Goal: Task Accomplishment & Management: Complete application form

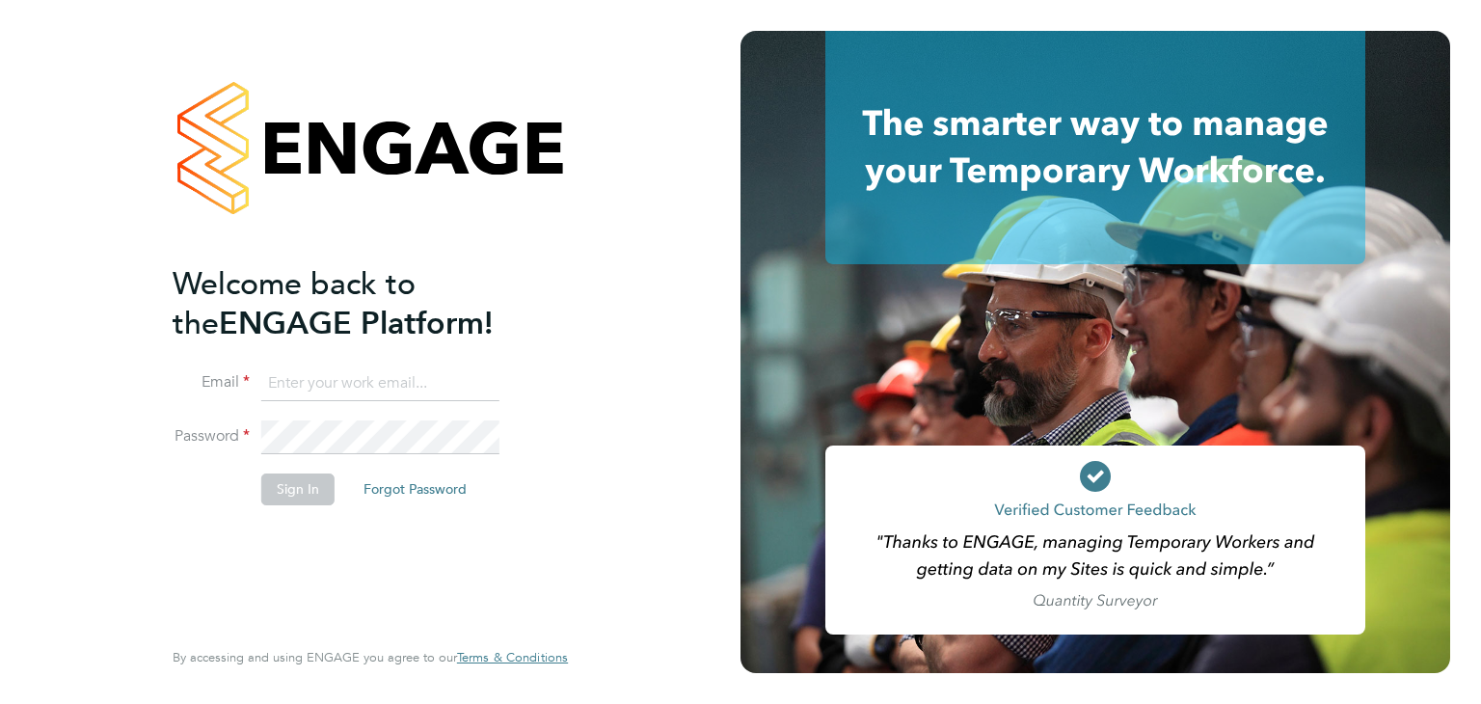
type input "[EMAIL_ADDRESS][DOMAIN_NAME]"
click at [276, 484] on button "Sign In" at bounding box center [297, 488] width 73 height 31
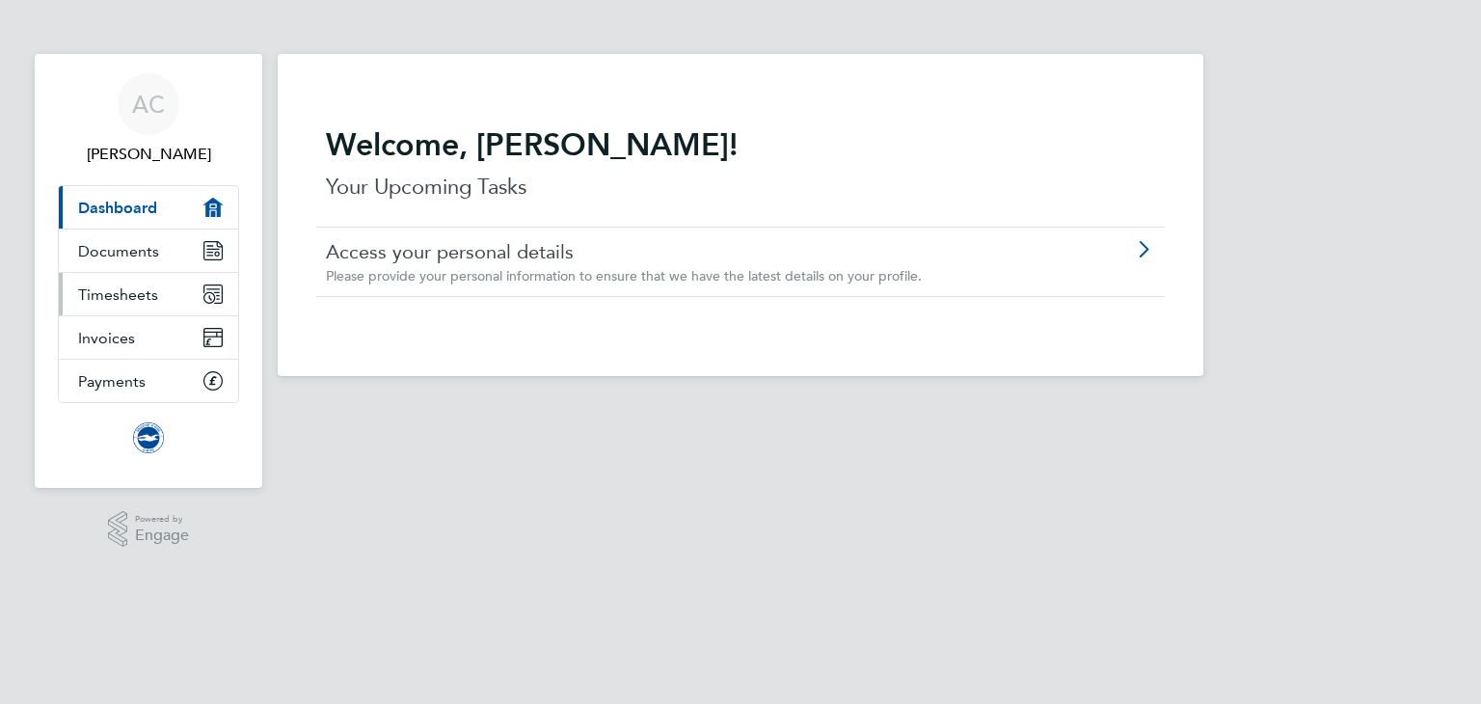
click at [119, 298] on span "Timesheets" at bounding box center [118, 294] width 80 height 18
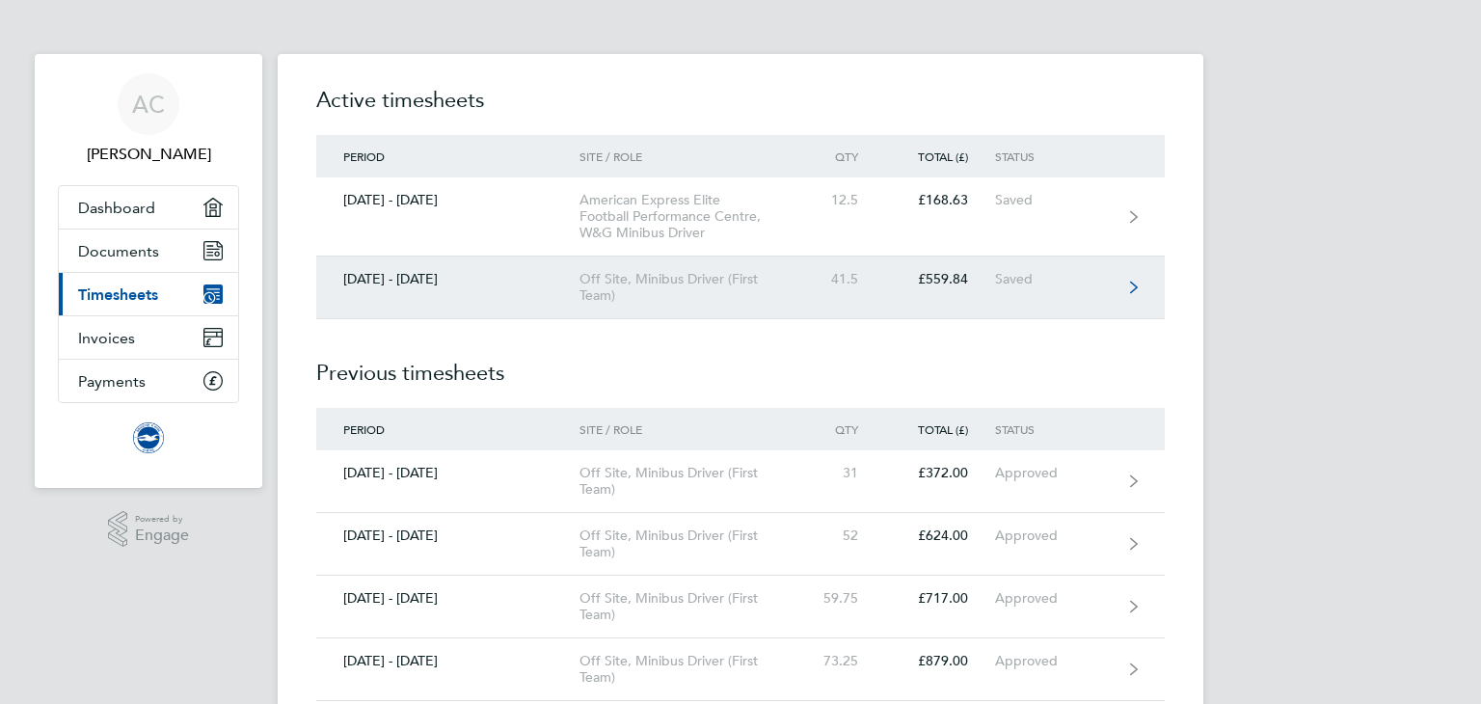
click at [687, 278] on div "Off Site, Minibus Driver (First Team)" at bounding box center [689, 287] width 221 height 33
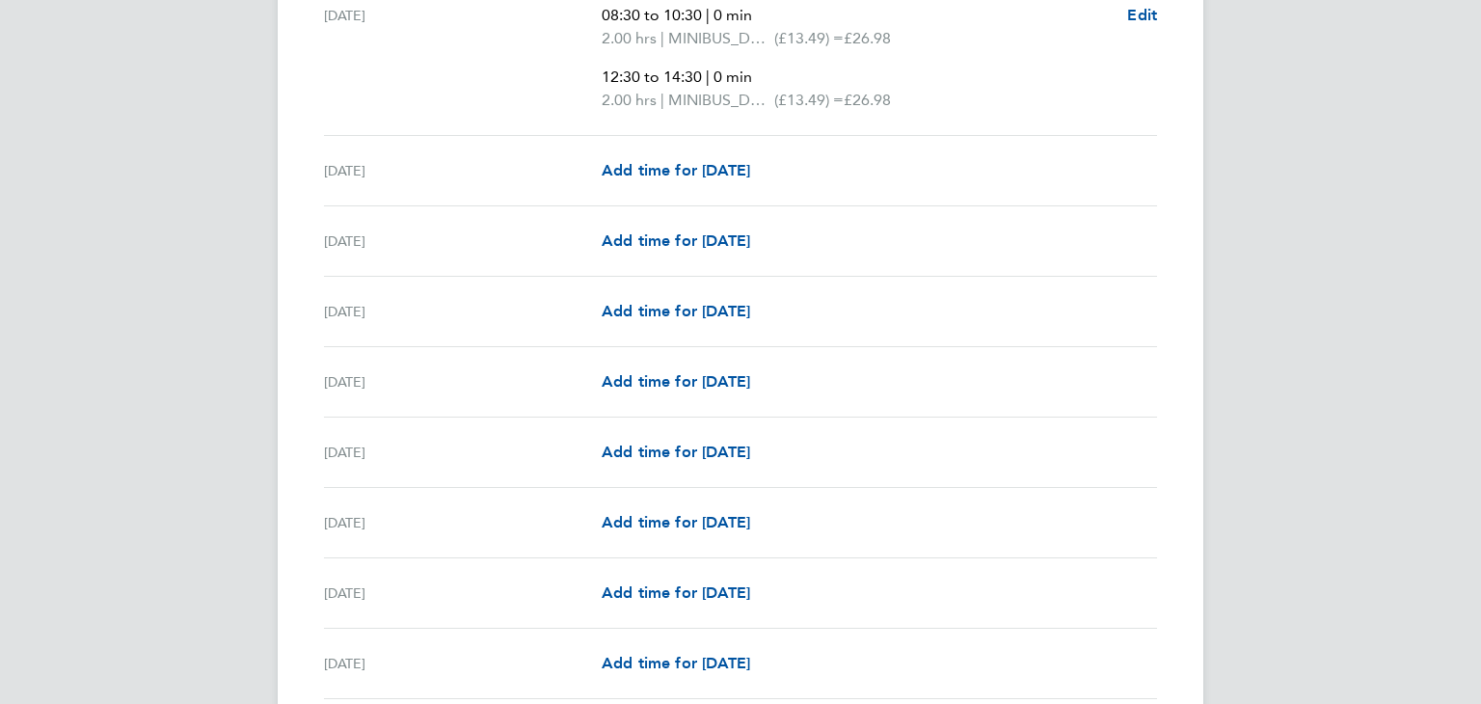
scroll to position [2430, 0]
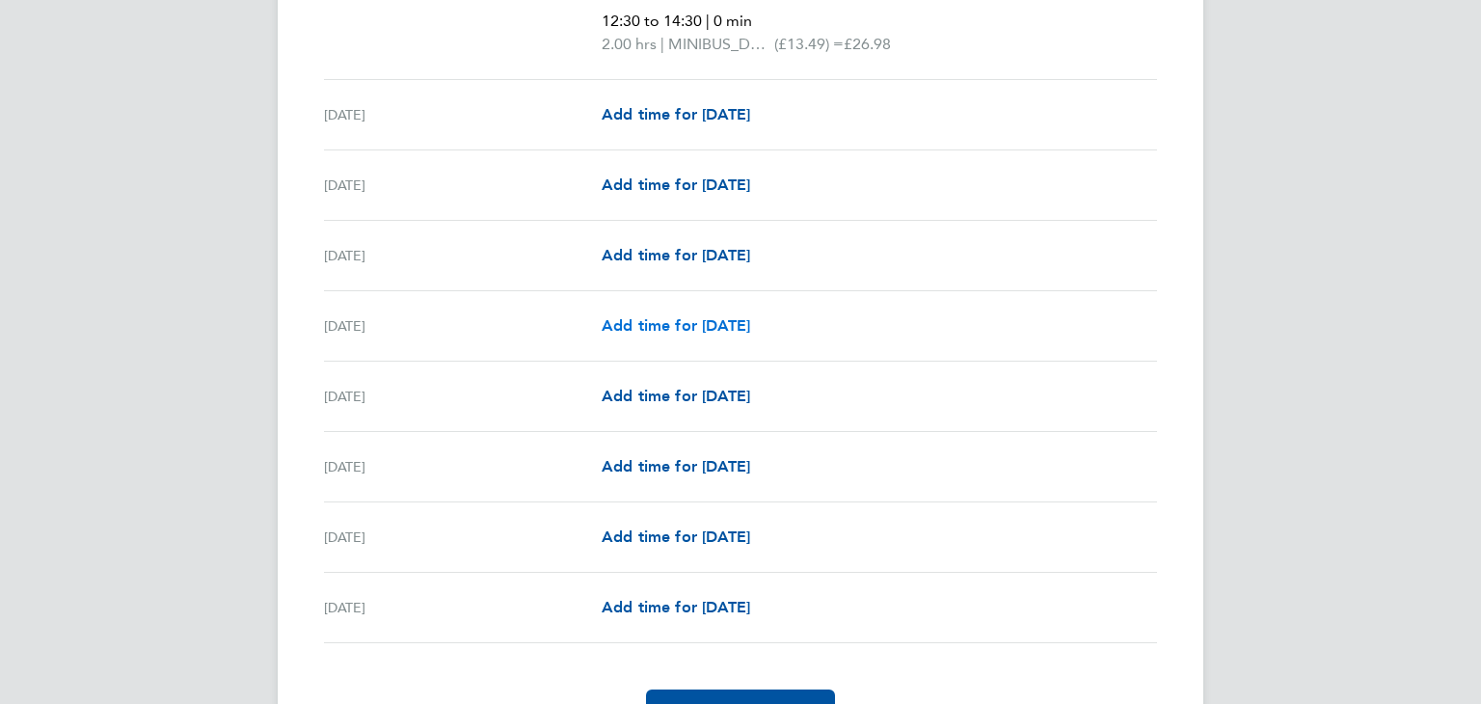
click at [679, 322] on span "Add time for [DATE]" at bounding box center [676, 325] width 148 height 18
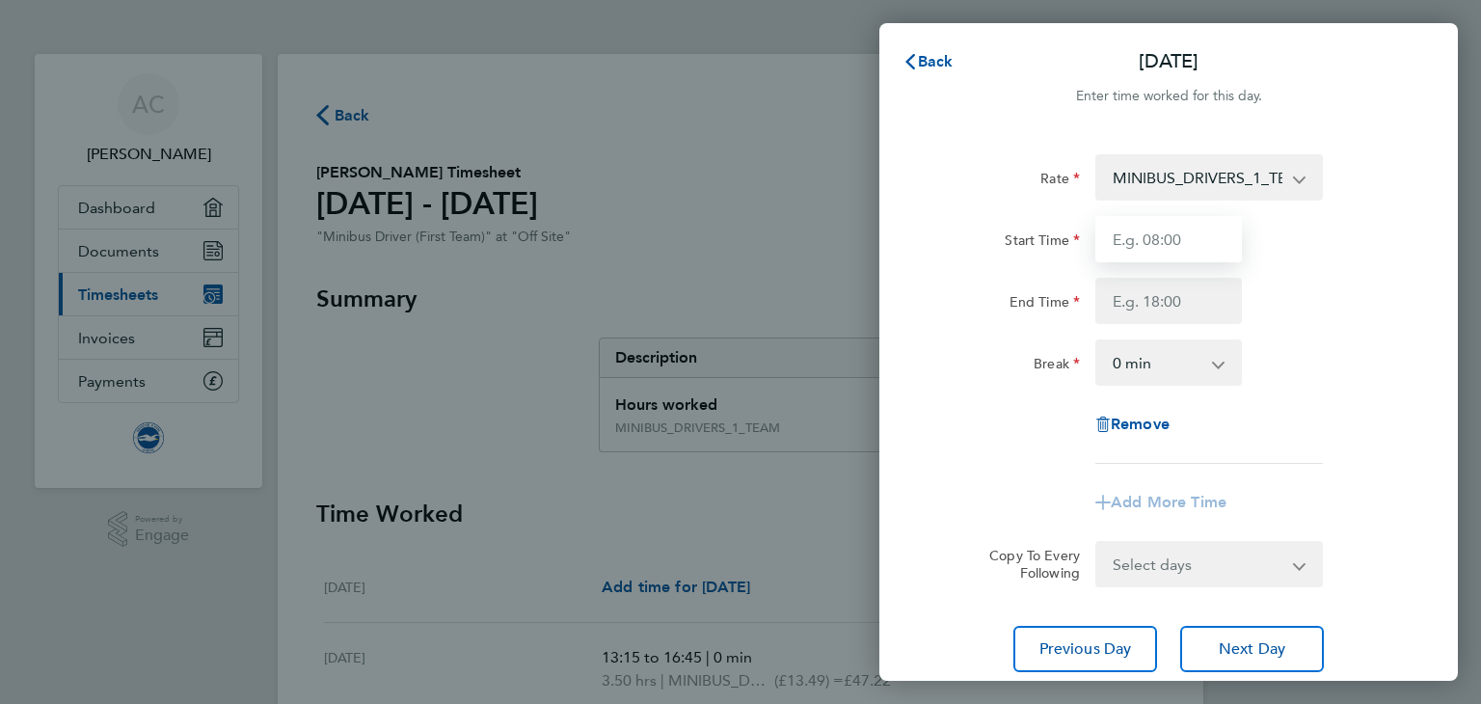
click at [1154, 238] on input "Start Time" at bounding box center [1168, 239] width 147 height 46
type input "08:15"
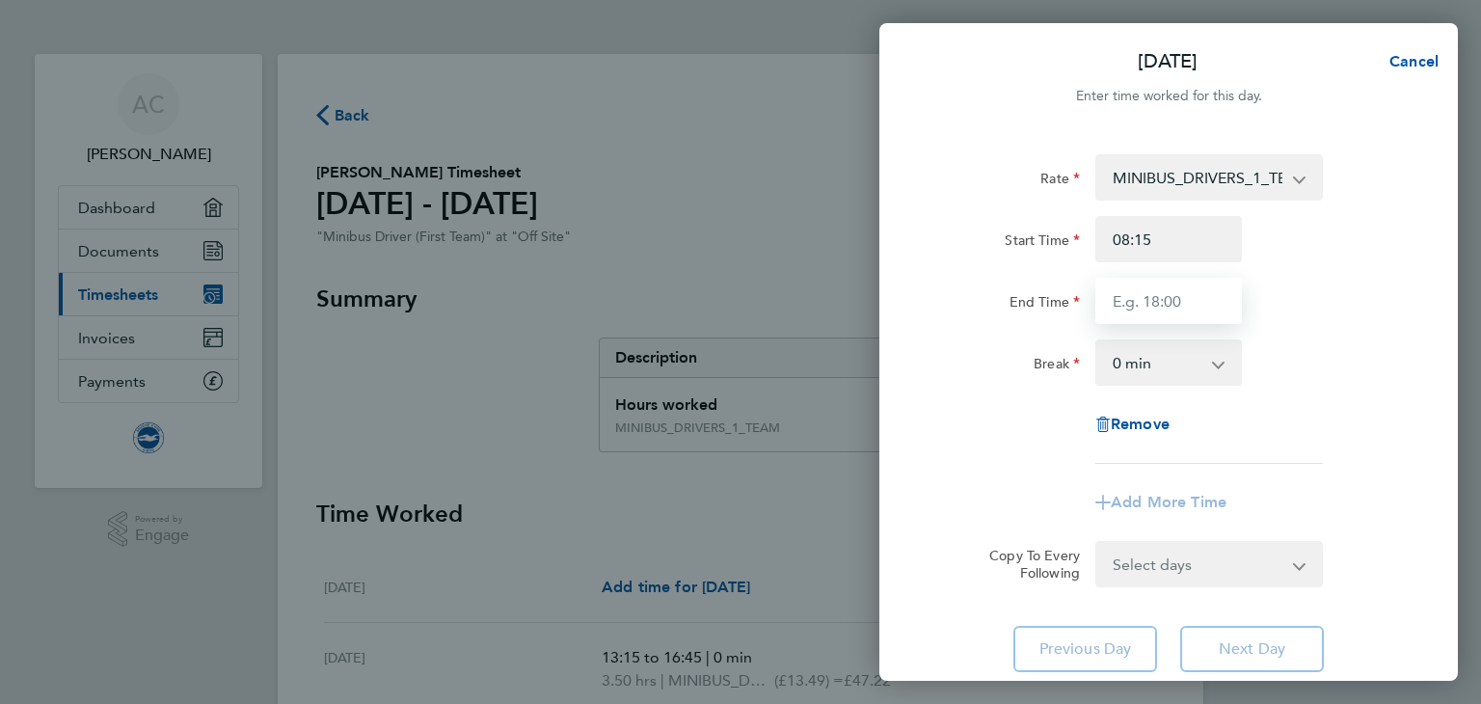
click at [1176, 304] on input "End Time" at bounding box center [1168, 301] width 147 height 46
type input "1"
type input "10:15"
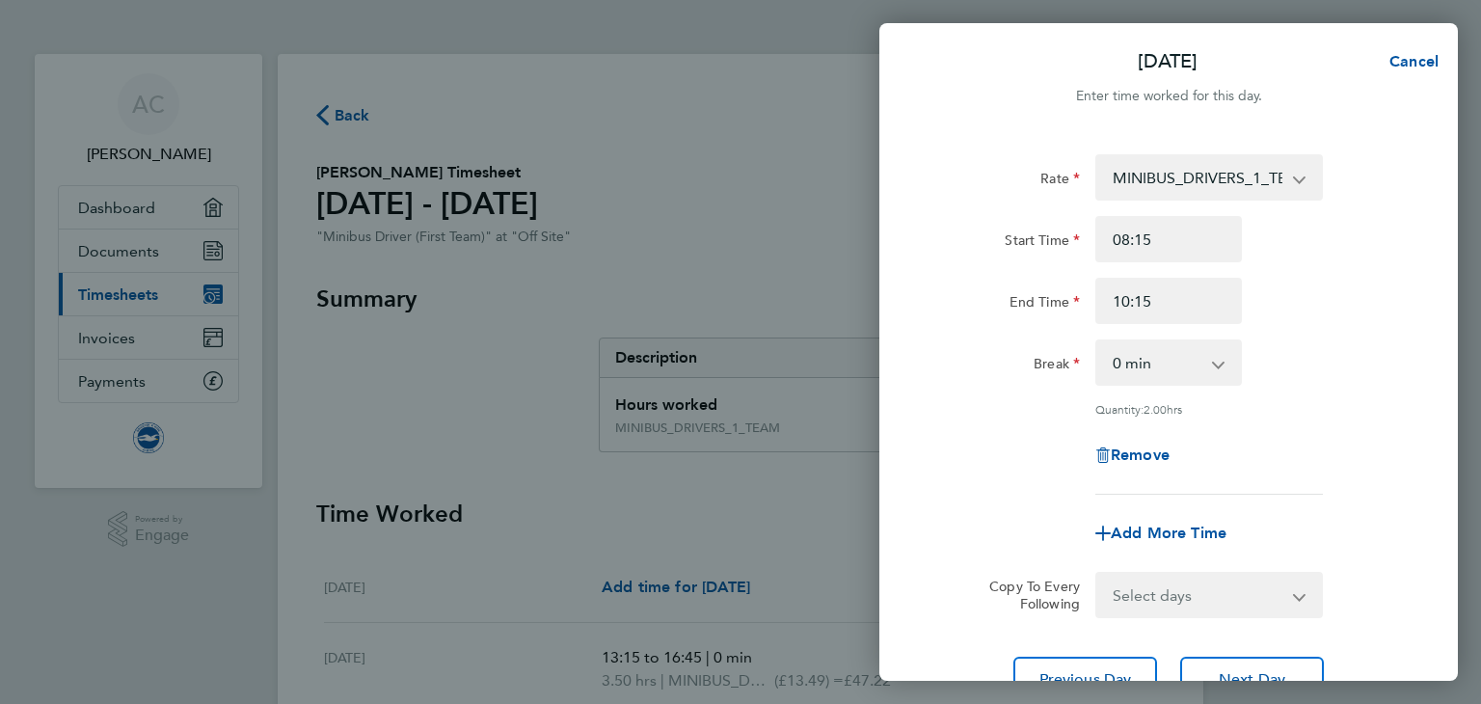
click at [995, 414] on div "Rate MINIBUS_DRIVERS_1_TEAM - 13.49 Start Time 08:15 End Time 10:15 Break 0 min…" at bounding box center [1168, 324] width 471 height 340
click at [1187, 527] on span "Add More Time" at bounding box center [1169, 533] width 116 height 18
select select "null"
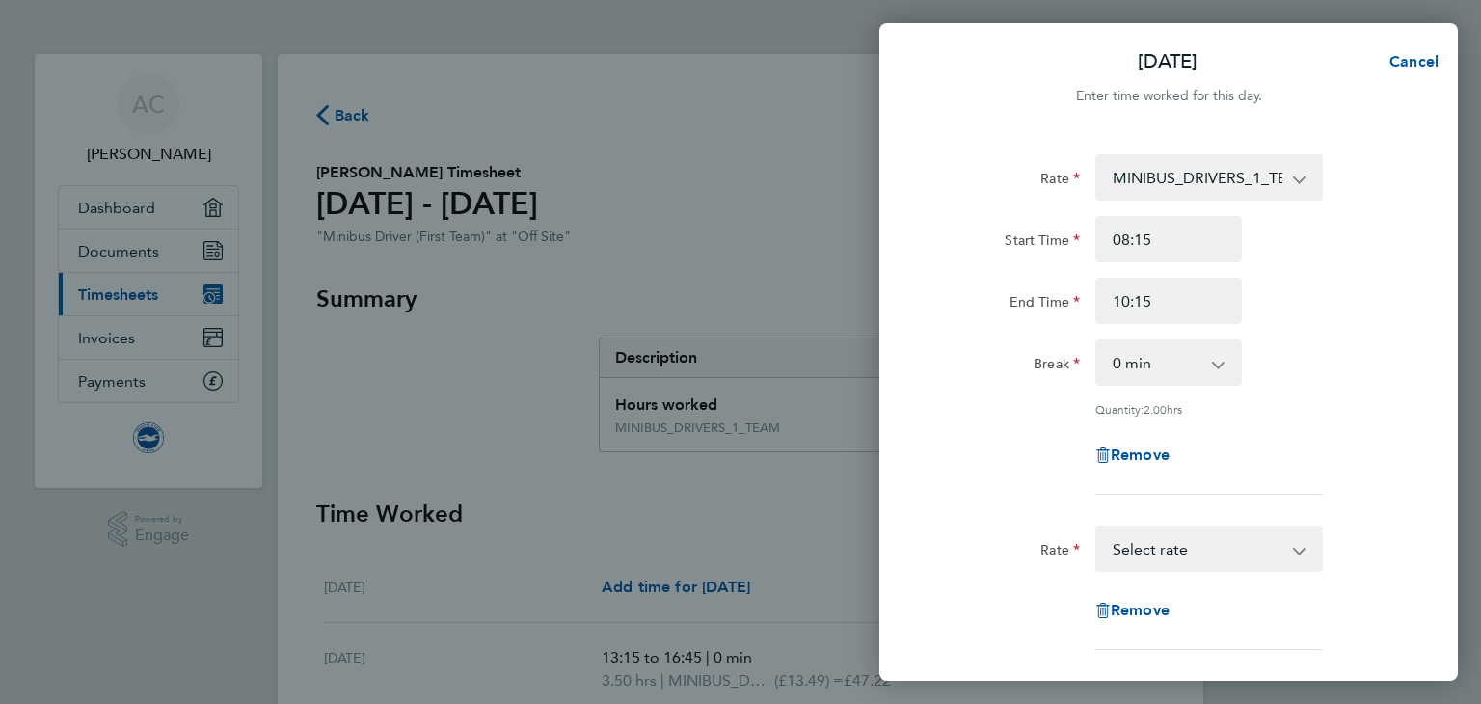
click at [1187, 549] on select "MINIBUS_DRIVERS_1_TEAM - 13.49 Select rate" at bounding box center [1197, 548] width 201 height 42
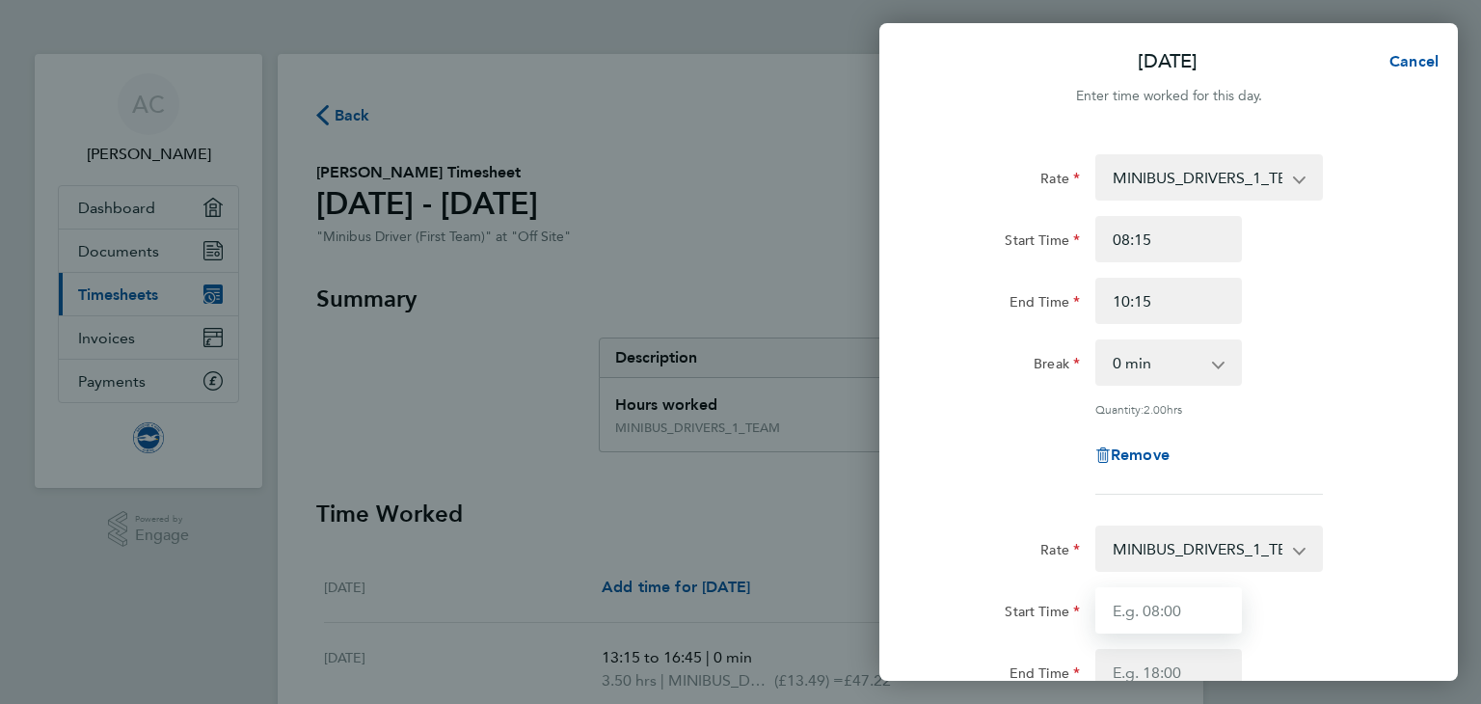
click at [1167, 616] on input "Start Time" at bounding box center [1168, 610] width 147 height 46
type input "13:30"
click at [1388, 395] on div "Rate MINIBUS_DRIVERS_1_TEAM - 13.49 Start Time 08:15 End Time 10:15 Break 0 min…" at bounding box center [1168, 324] width 471 height 340
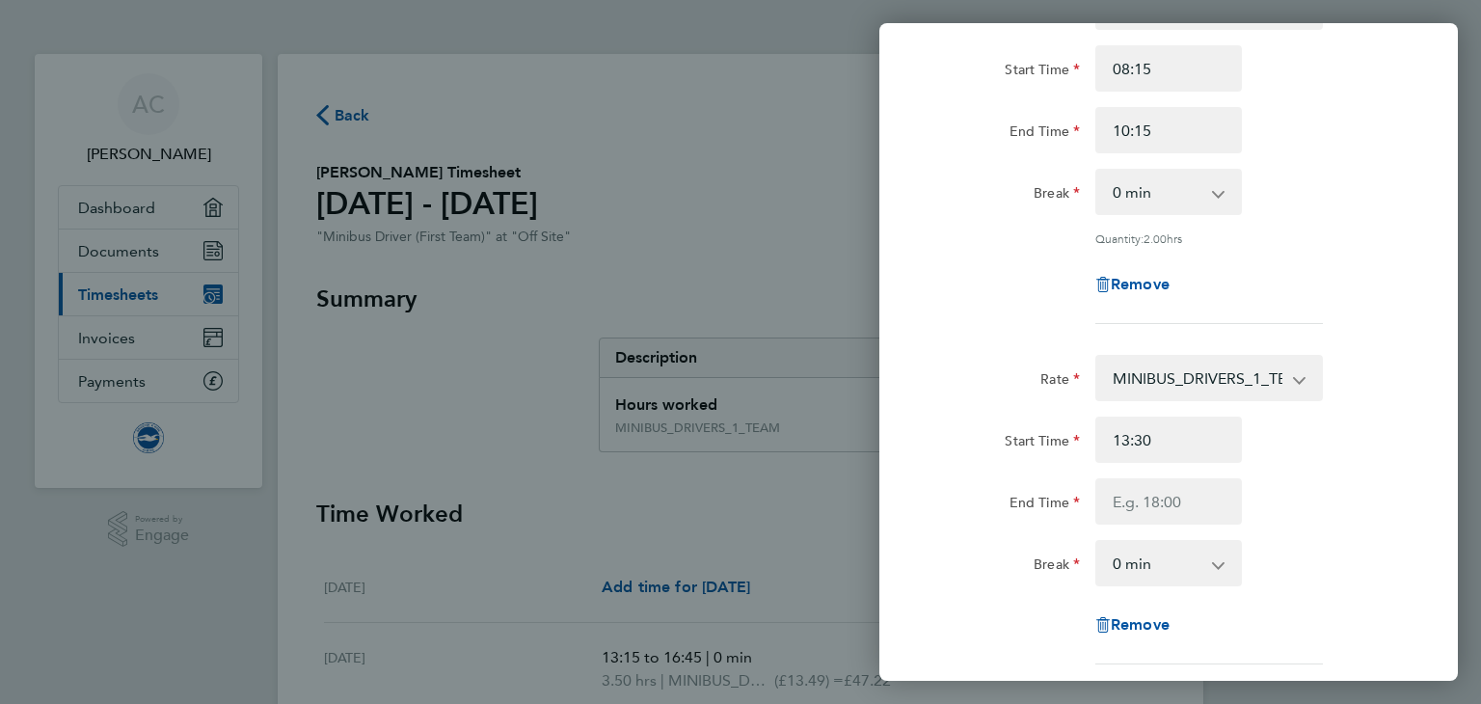
scroll to position [193, 0]
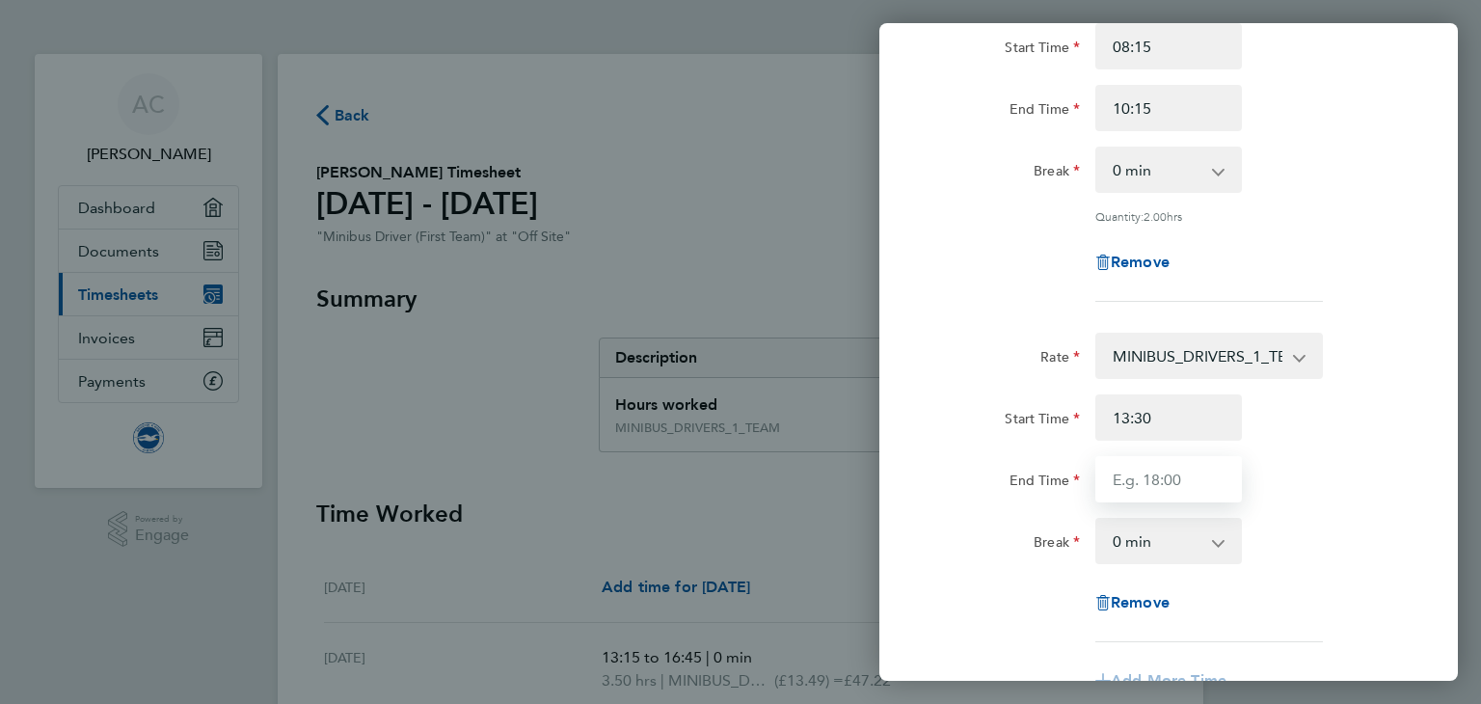
click at [1161, 489] on input "End Time" at bounding box center [1168, 479] width 147 height 46
click at [1126, 474] on input "19:30" at bounding box center [1168, 479] width 147 height 46
type input "18:30"
click at [972, 304] on app-timesheet-line-form-group "Rate MINIBUS_DRIVERS_1_TEAM - 13.49 Start Time 08:15 End Time 10:15 Break 0 min…" at bounding box center [1168, 139] width 471 height 356
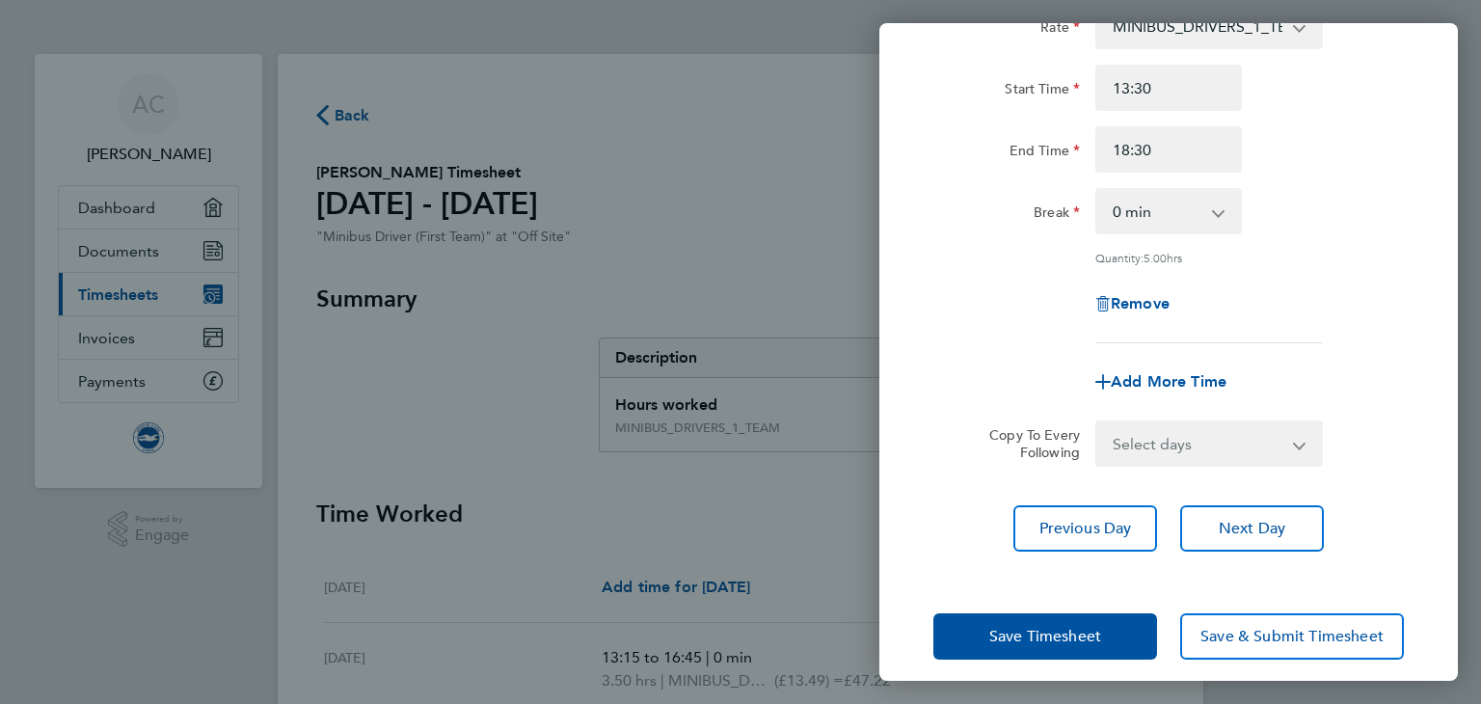
scroll to position [536, 0]
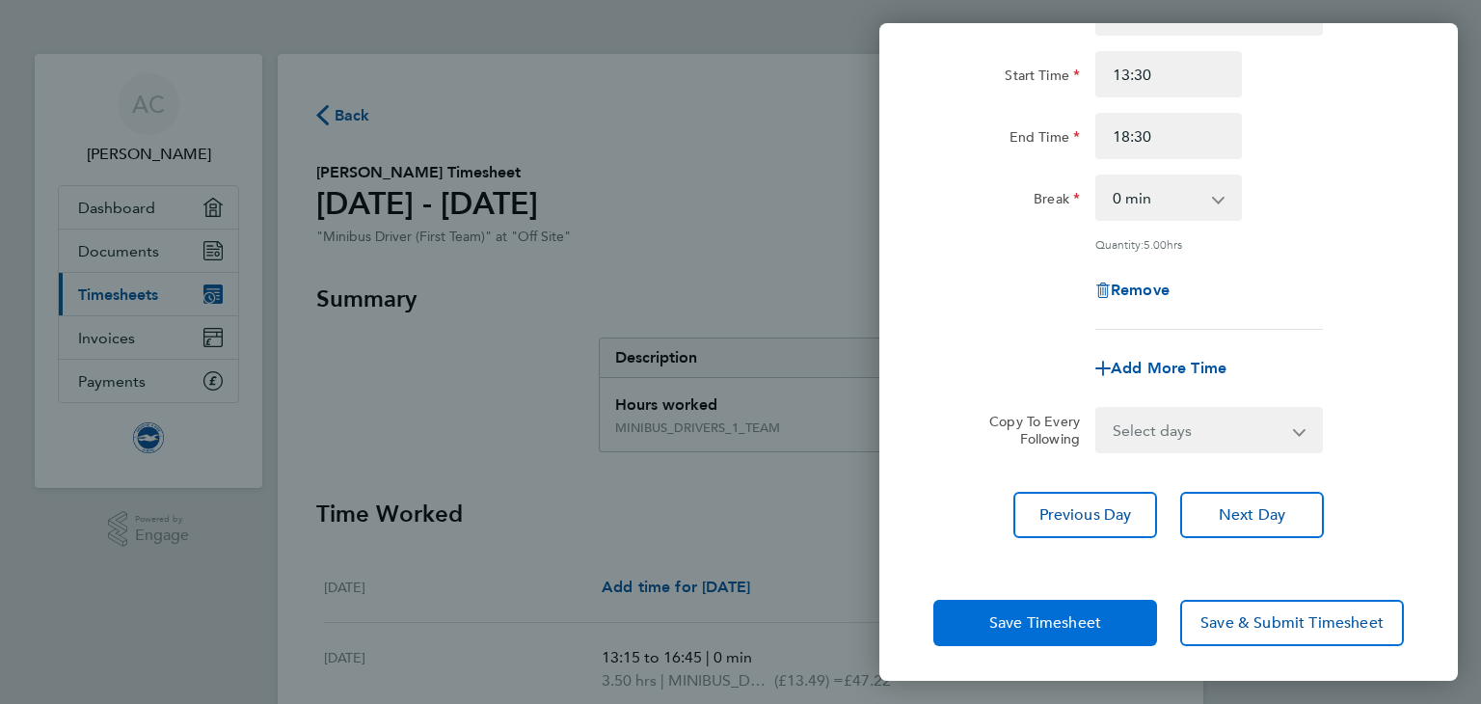
click at [1037, 625] on span "Save Timesheet" at bounding box center [1045, 622] width 112 height 19
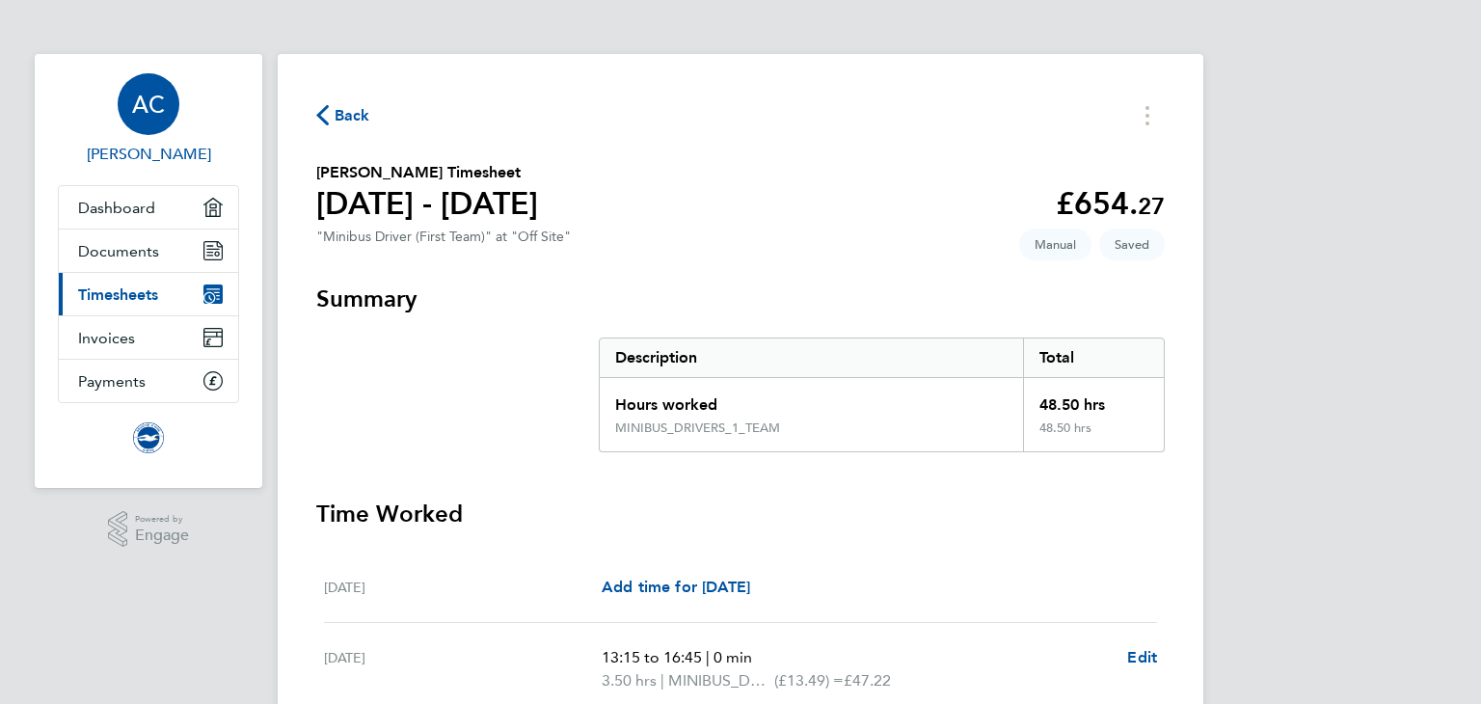
click at [140, 109] on span "AC" at bounding box center [148, 104] width 33 height 25
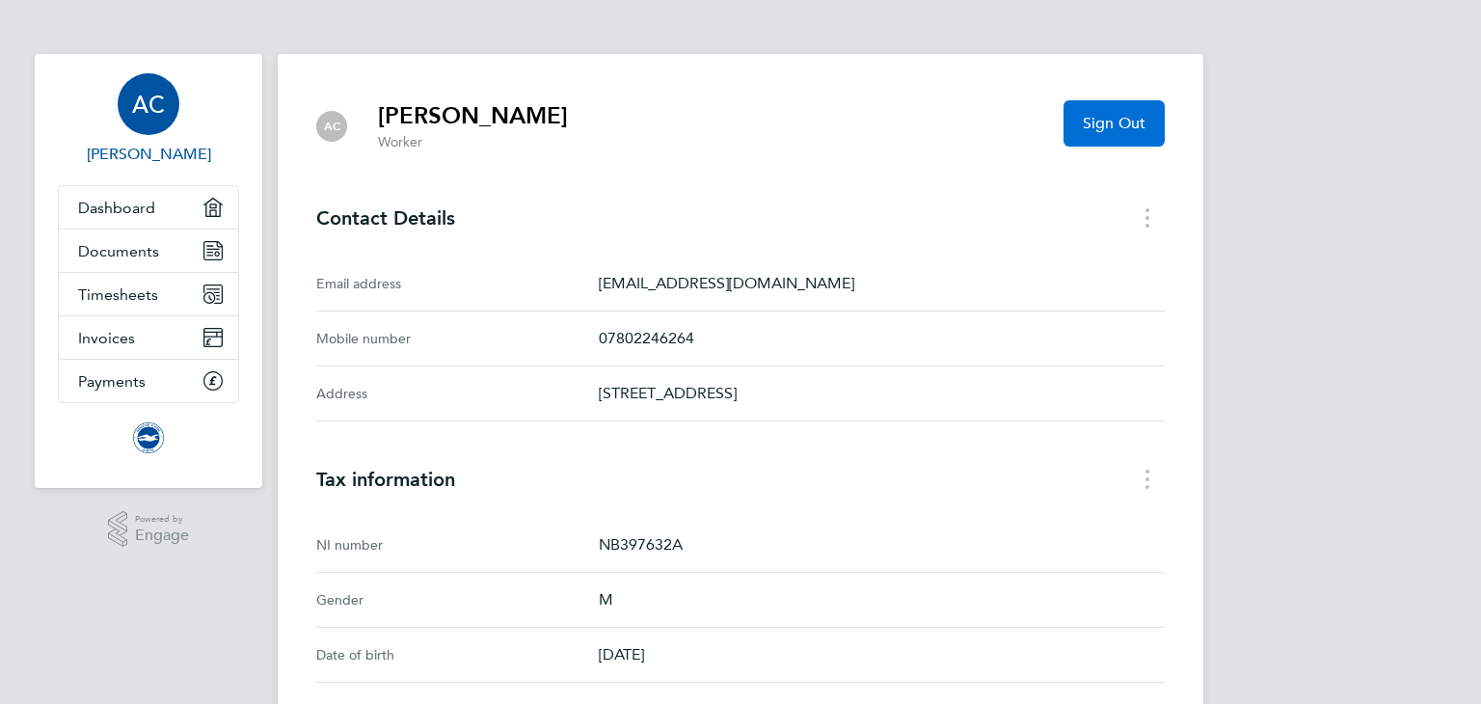
click at [1095, 124] on span "Sign Out" at bounding box center [1114, 123] width 63 height 19
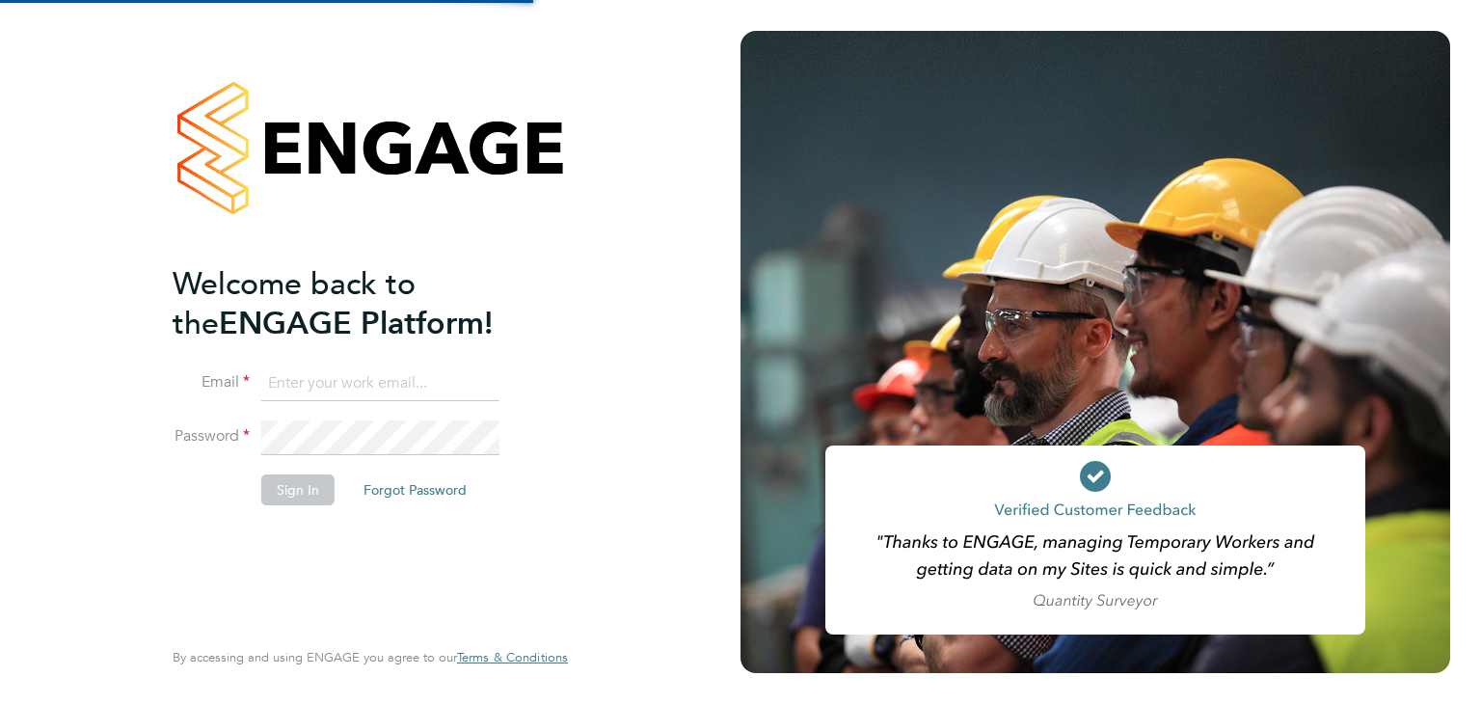
type input "[EMAIL_ADDRESS][DOMAIN_NAME]"
